Goal: Check status: Check status

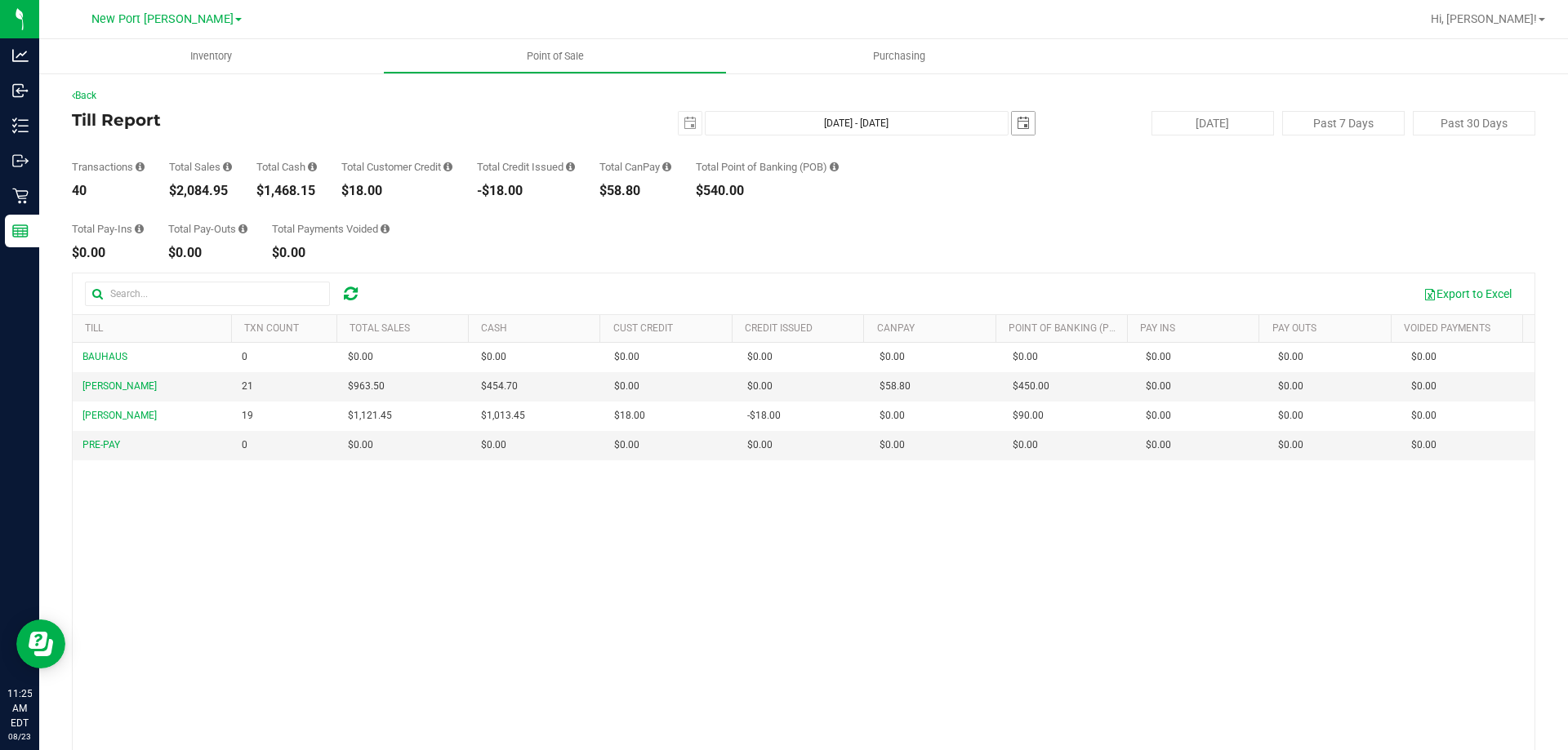
click at [1017, 125] on span "select" at bounding box center [1023, 123] width 13 height 13
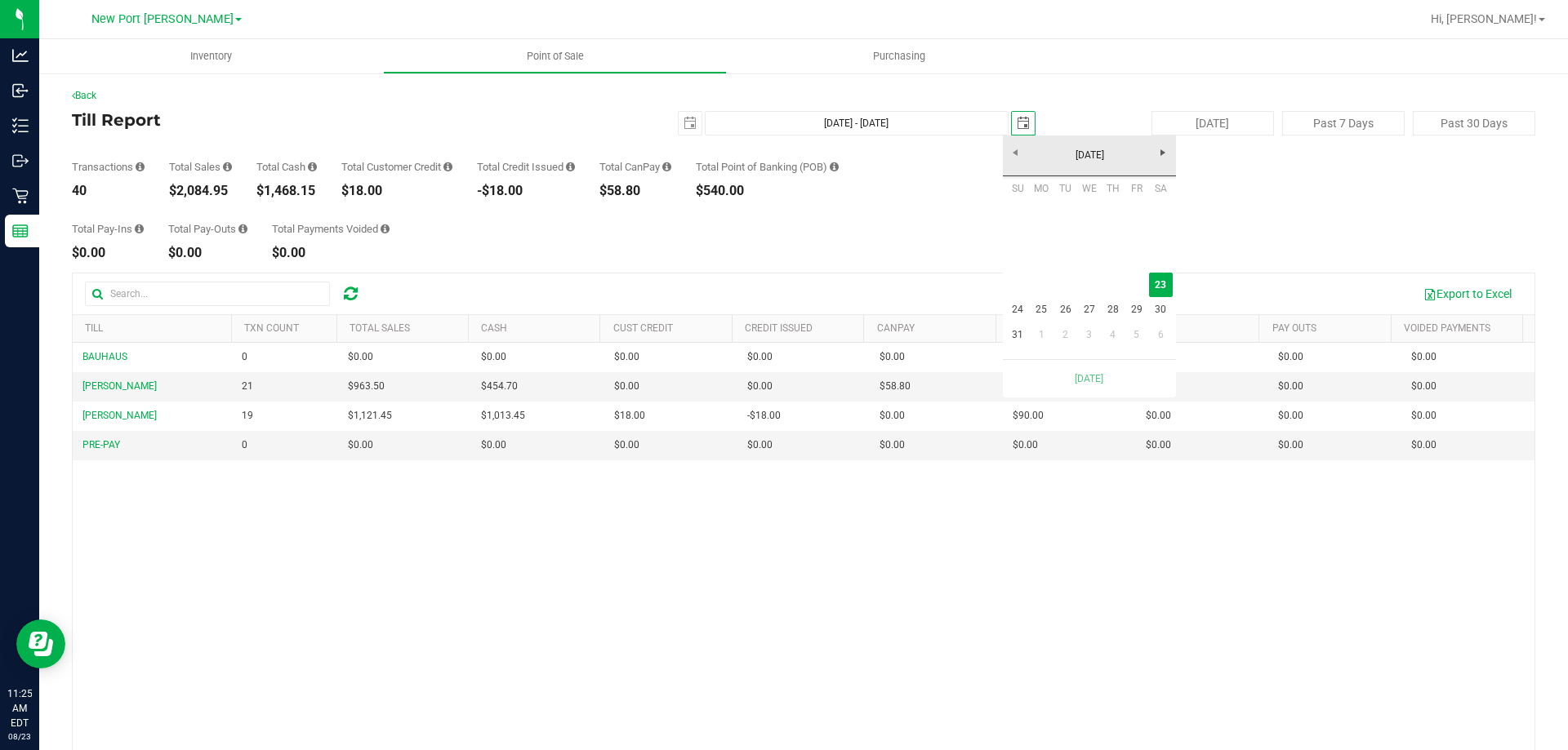
scroll to position [0, 41]
click at [1074, 377] on div "[DATE]" at bounding box center [1088, 378] width 181 height 38
click at [949, 212] on div "Total Pay-Ins $0.00 Total Pay-Outs $0.00 Total Payments Voided $0.00" at bounding box center [803, 228] width 1464 height 62
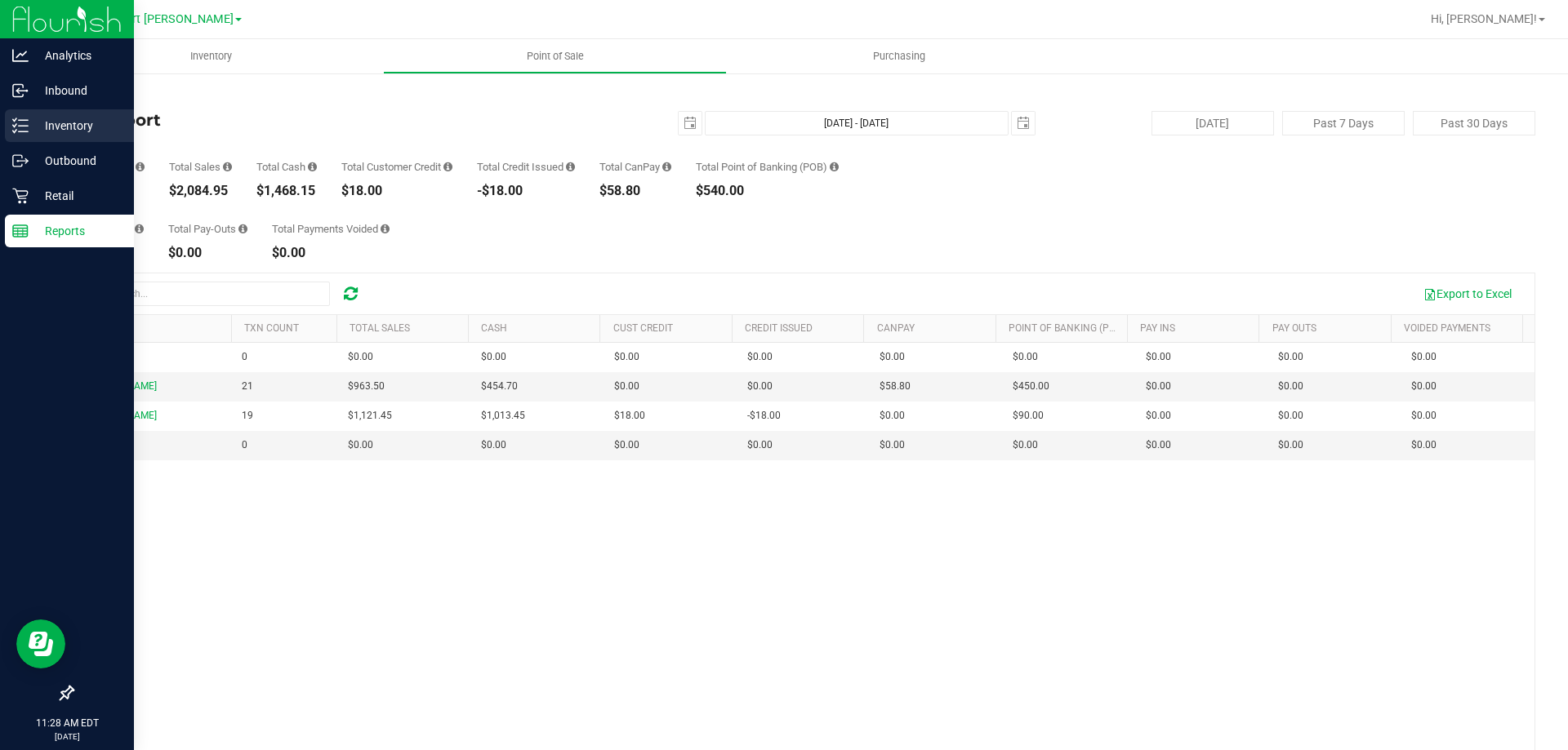
click at [33, 129] on p "Inventory" at bounding box center [78, 125] width 98 height 19
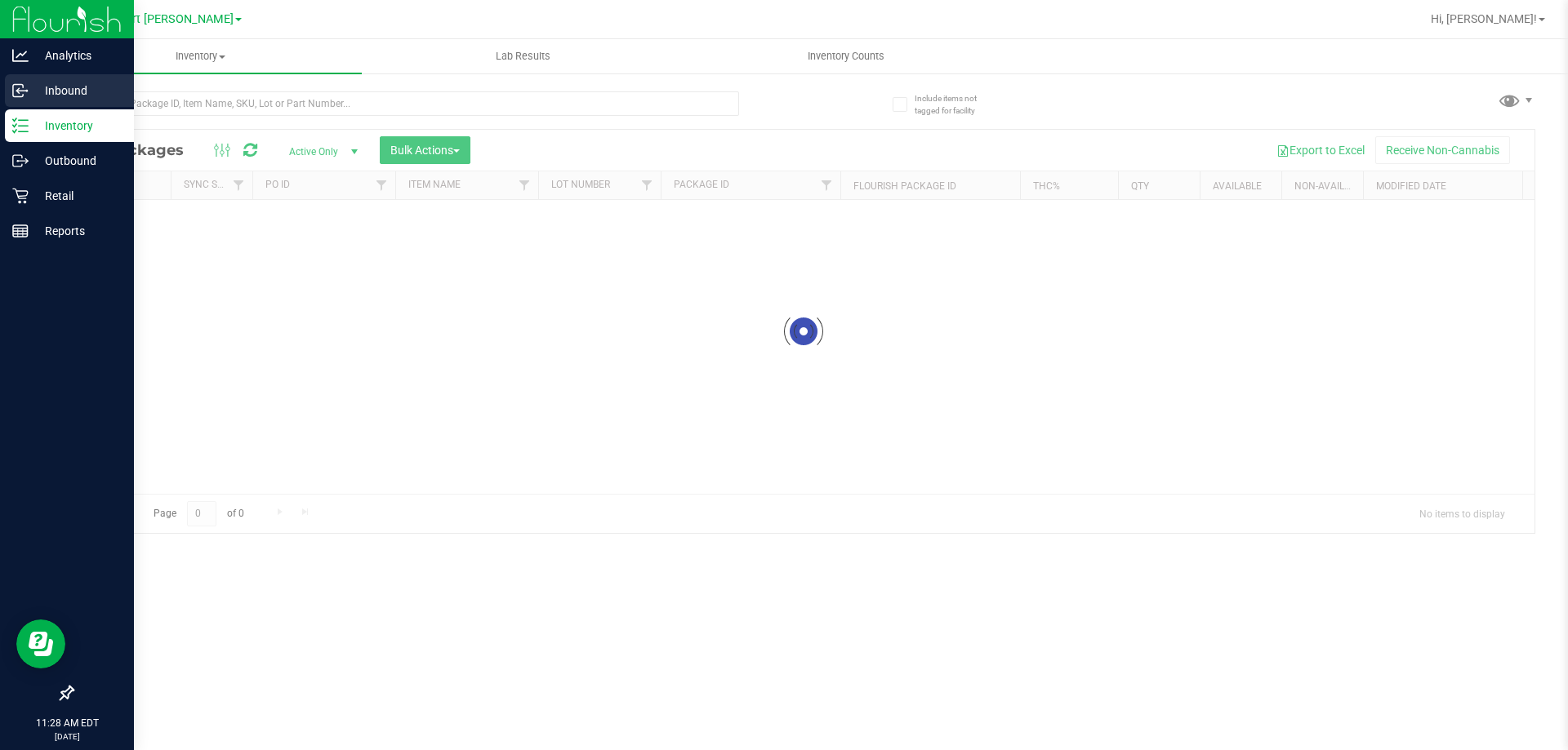
click at [43, 98] on p "Inbound" at bounding box center [78, 90] width 98 height 19
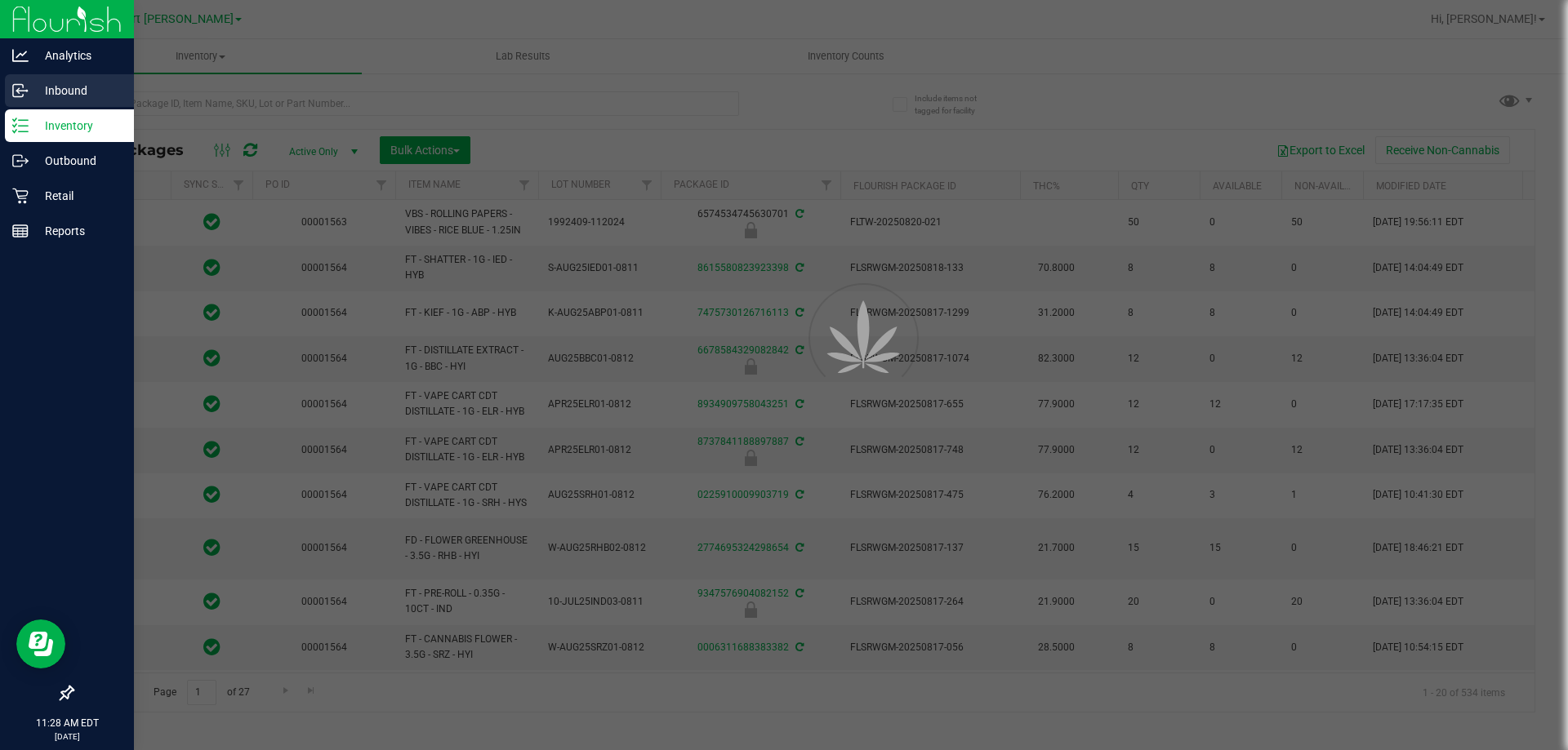
type input "[DATE]"
click at [43, 98] on p "Inbound" at bounding box center [78, 90] width 98 height 19
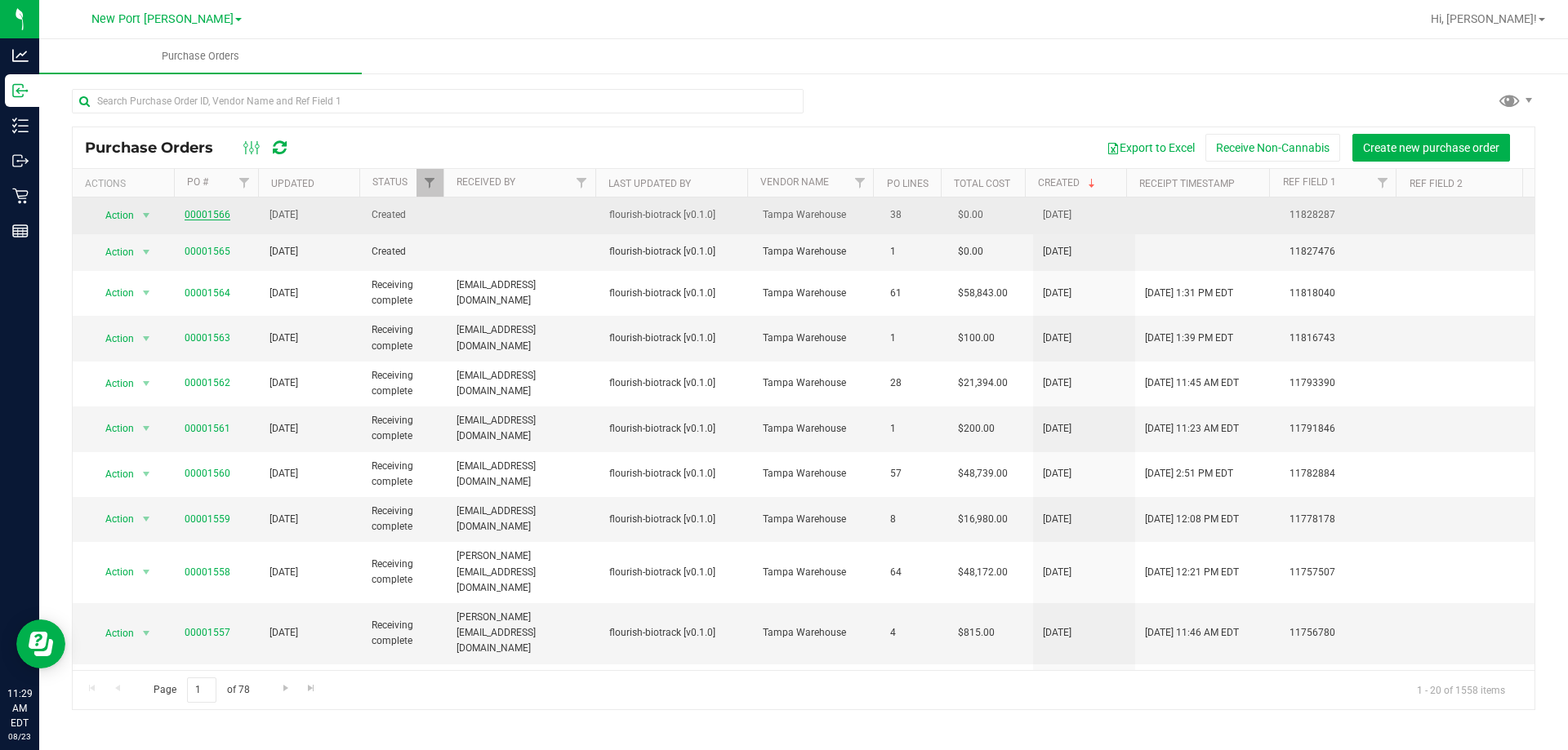
click at [220, 209] on link "00001566" at bounding box center [208, 214] width 46 height 11
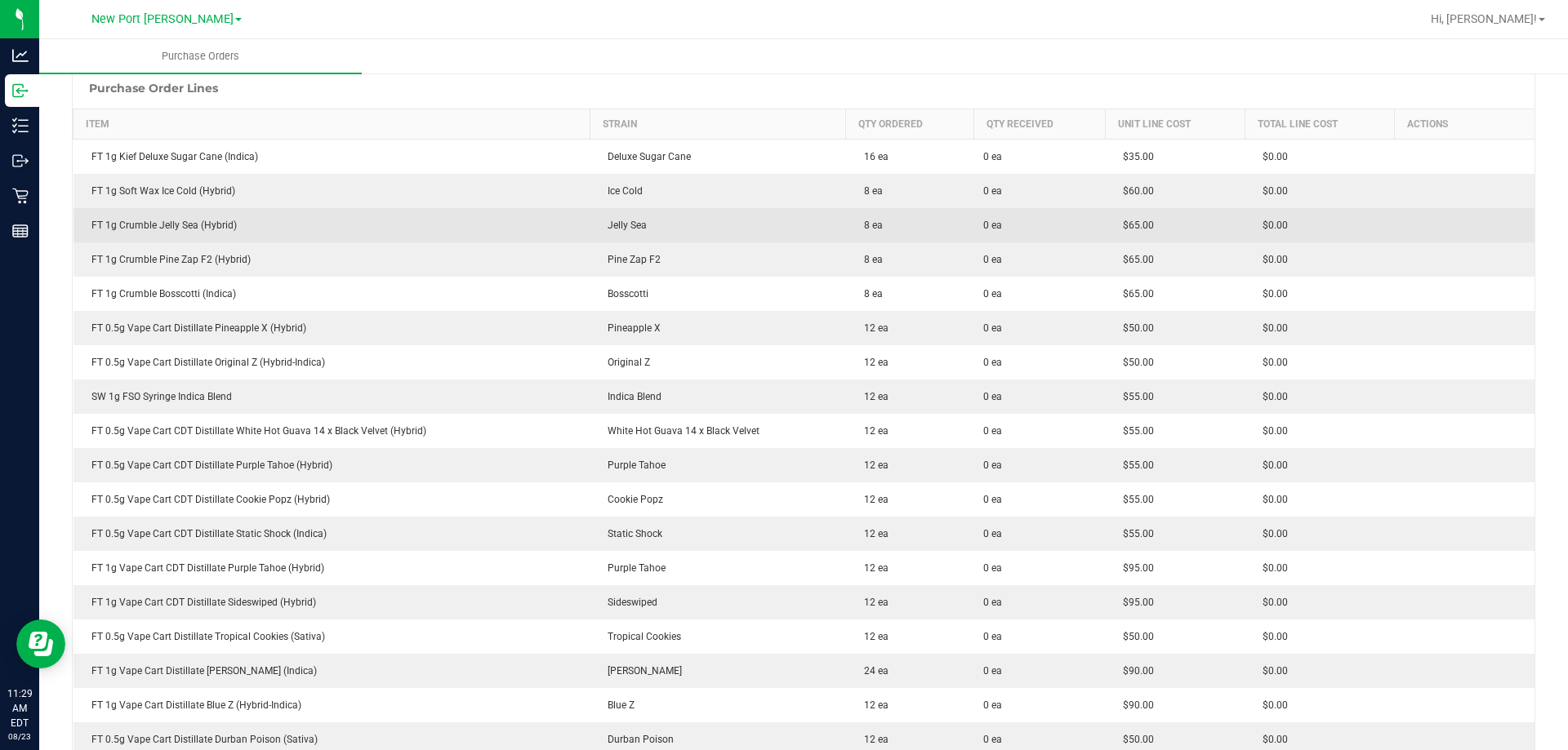
scroll to position [164, 0]
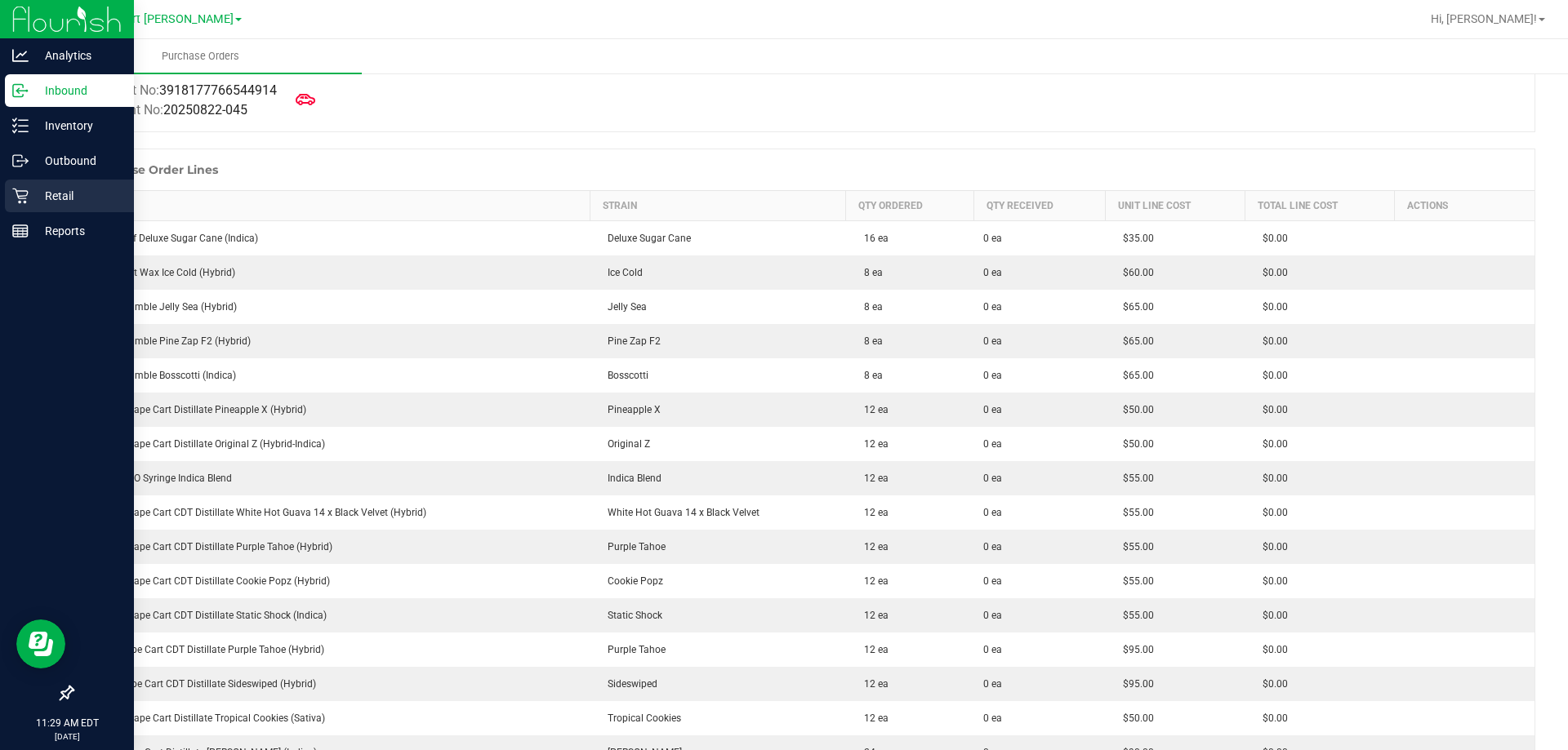
click at [54, 198] on p "Retail" at bounding box center [78, 196] width 98 height 19
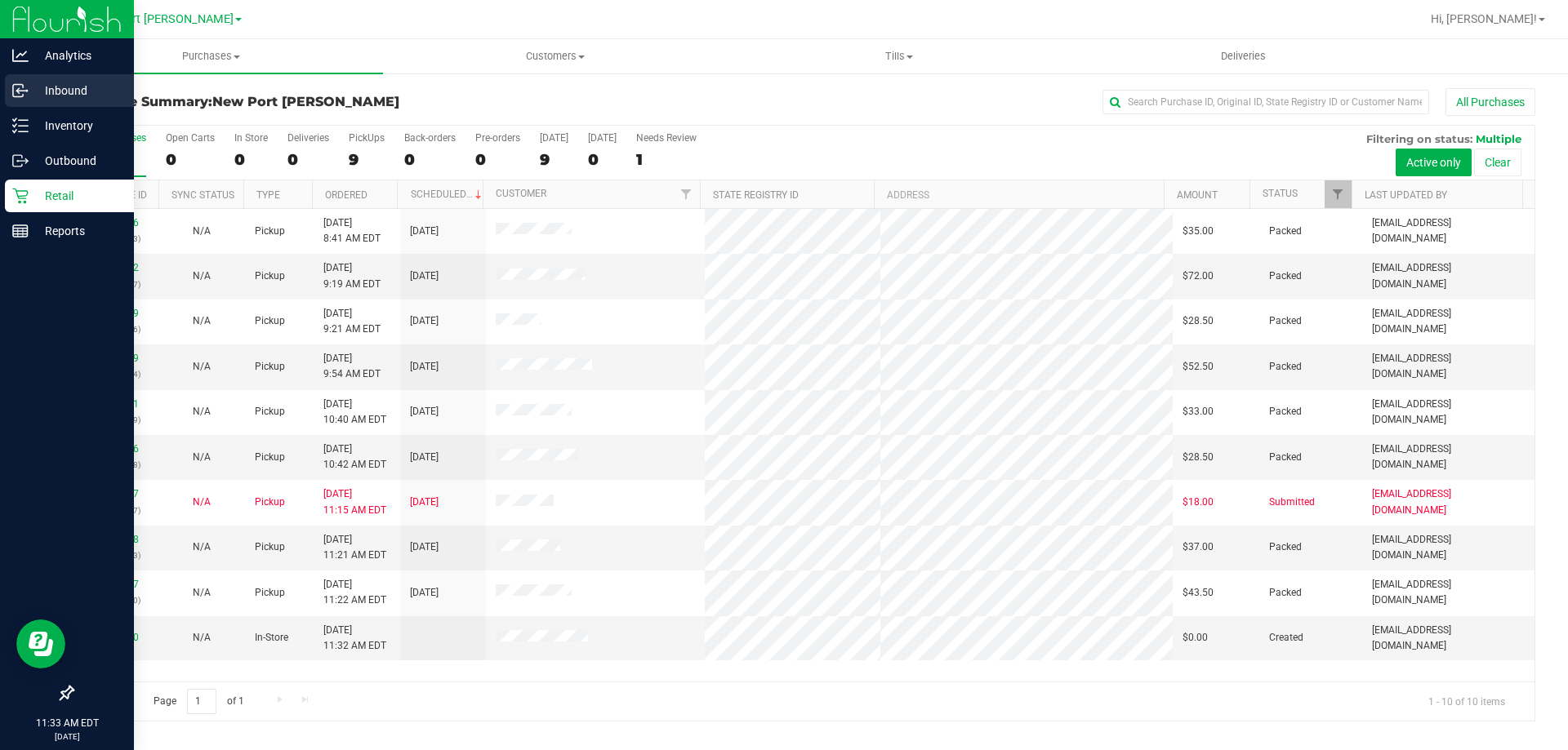
click at [35, 81] on p "Inbound" at bounding box center [78, 90] width 98 height 19
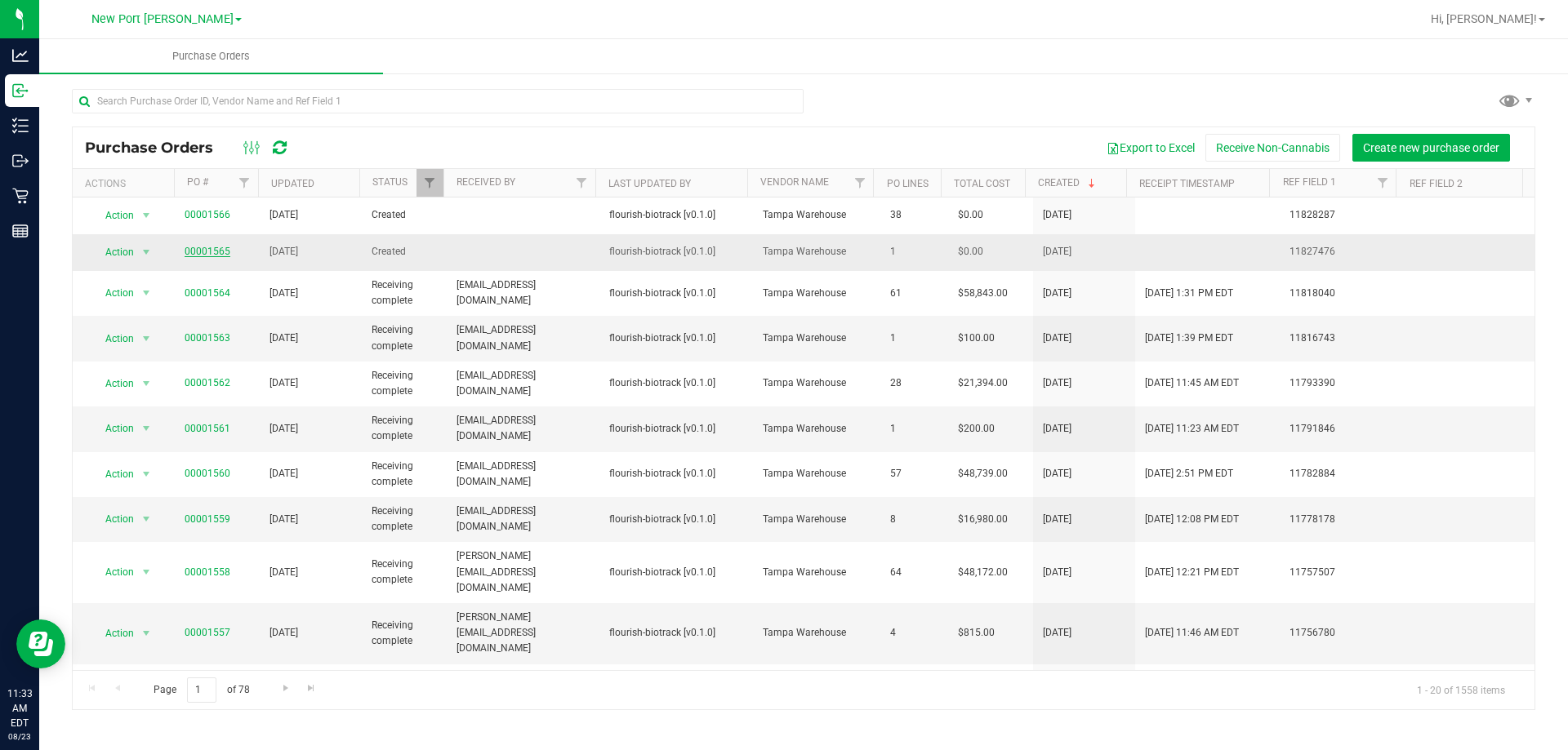
click at [215, 253] on link "00001565" at bounding box center [208, 252] width 46 height 11
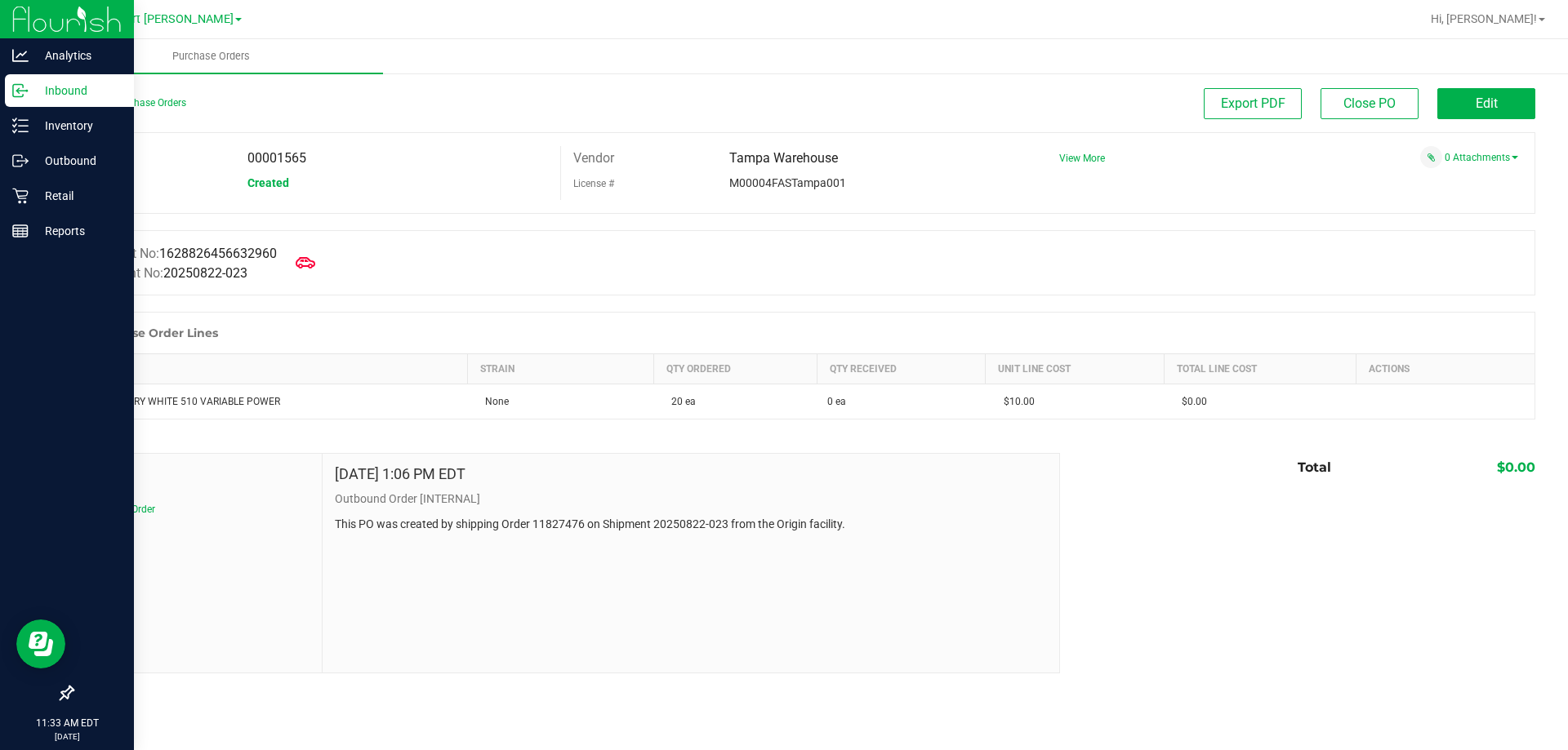
click at [17, 98] on icon at bounding box center [20, 90] width 16 height 16
